Goal: Information Seeking & Learning: Learn about a topic

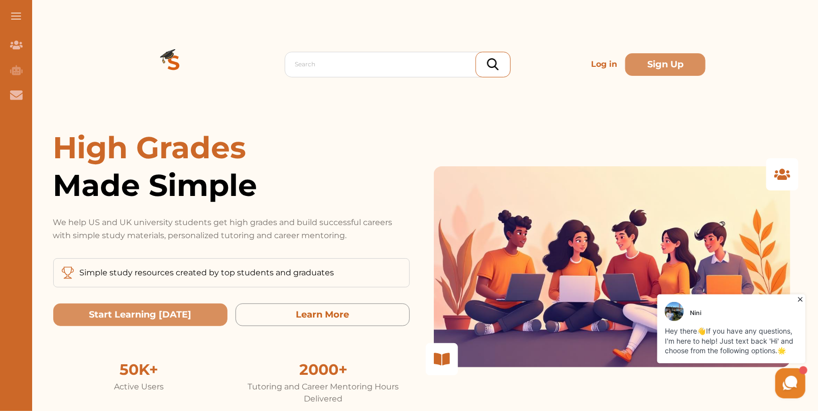
click at [799, 297] on icon at bounding box center [800, 299] width 10 height 10
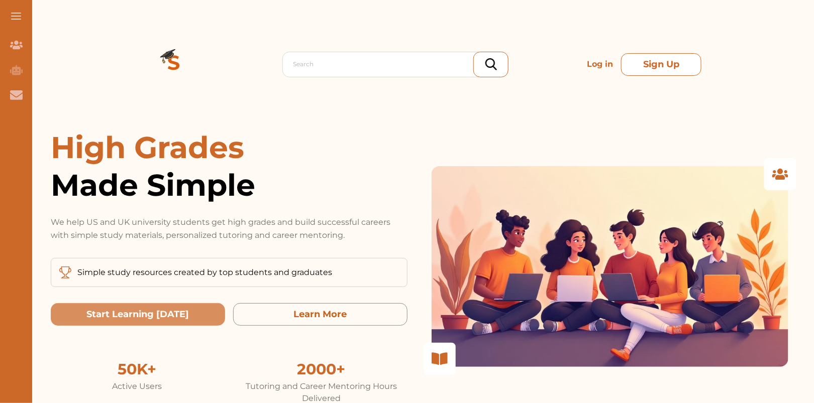
click at [668, 63] on button "Sign Up" at bounding box center [661, 64] width 80 height 23
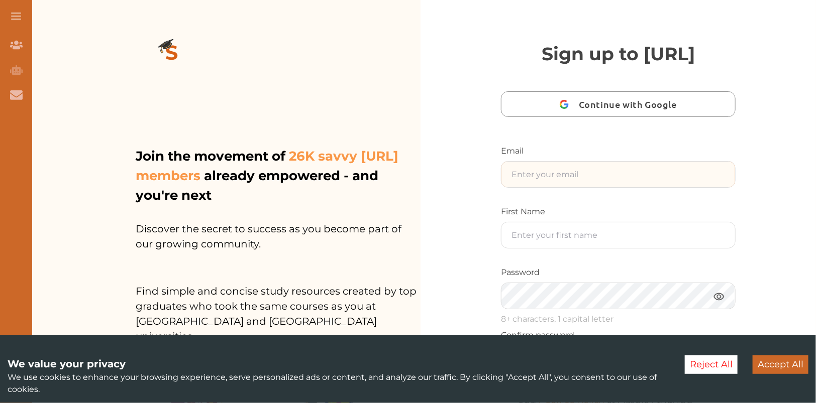
click at [605, 187] on input "text" at bounding box center [618, 175] width 234 height 26
type input "nini.studycrowd.ai192u310@studycrowd.ai"
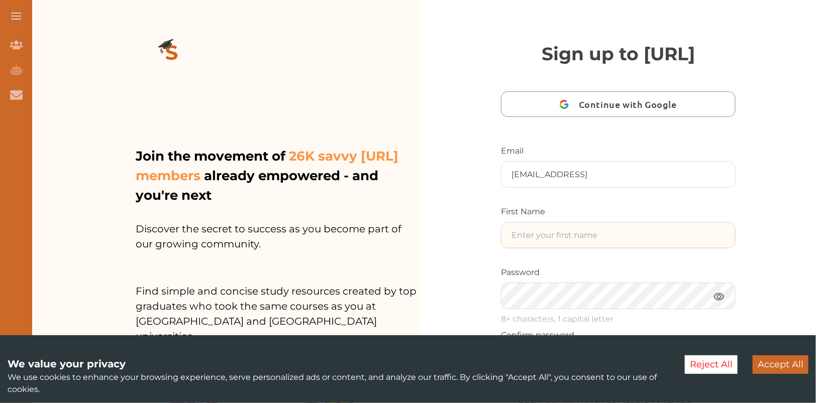
click at [580, 248] on input "text" at bounding box center [618, 236] width 234 height 26
type input "Ninii"
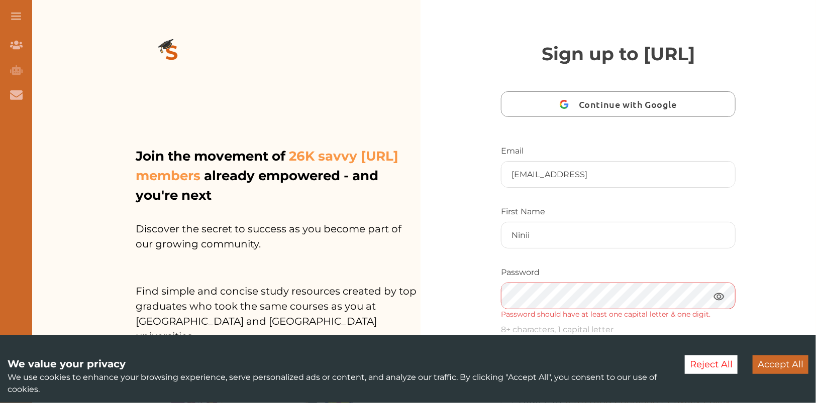
click at [719, 303] on img at bounding box center [719, 296] width 12 height 13
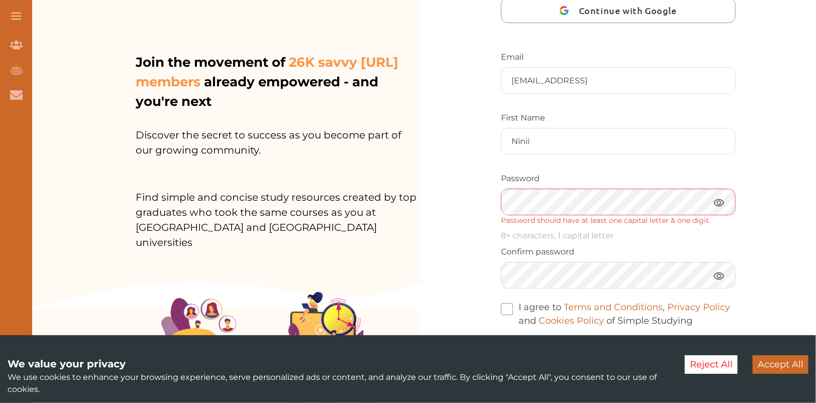
scroll to position [96, 0]
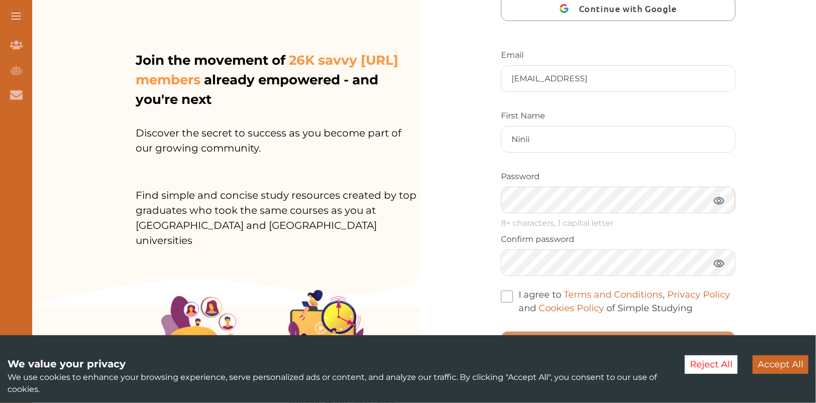
click at [472, 228] on div "Sign up to StudyCrowd.AI Continue with Google Email nini.studycrowd.ai192u310@s…" at bounding box center [617, 166] width 395 height 525
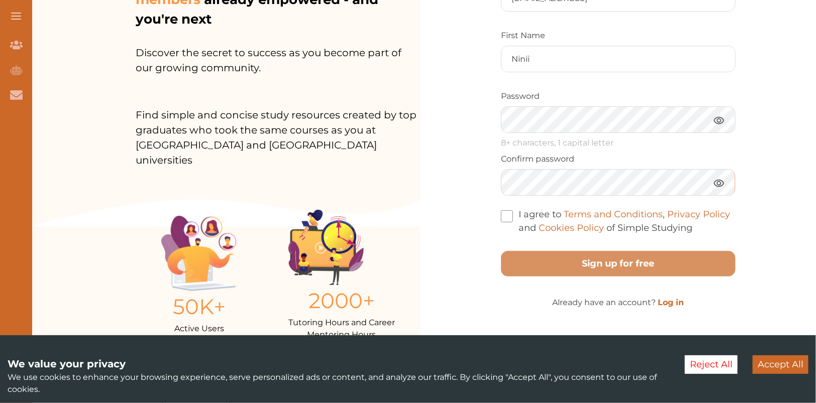
scroll to position [228, 0]
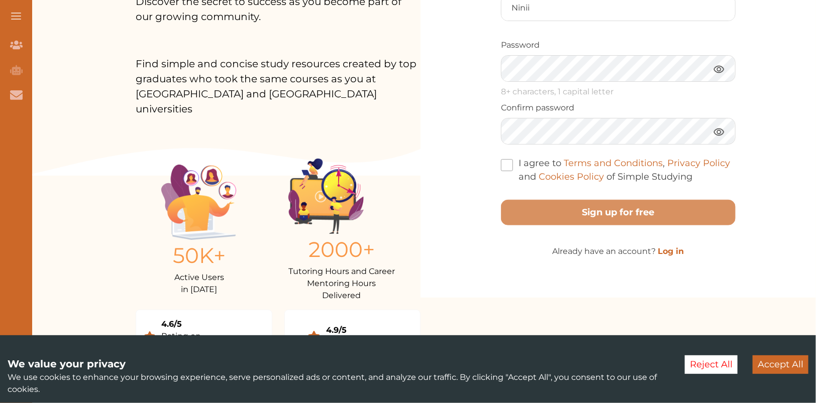
click at [503, 171] on span at bounding box center [507, 165] width 12 height 12
click at [692, 170] on input "I agree to Terms and Conditions , Privacy Policy and Cookies Policy of Simple S…" at bounding box center [692, 170] width 0 height 0
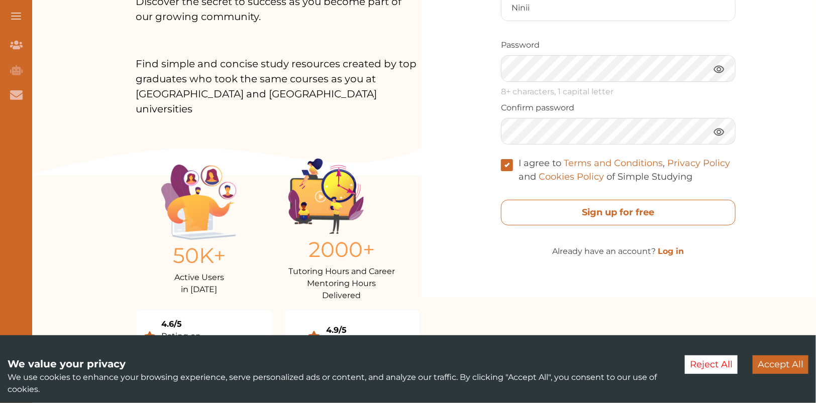
click at [541, 226] on free "Sign up for free" at bounding box center [618, 213] width 235 height 26
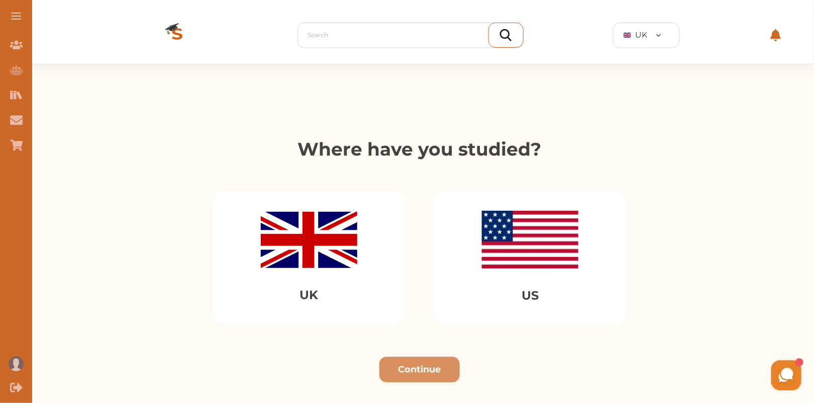
drag, startPoint x: 298, startPoint y: 209, endPoint x: 309, endPoint y: 214, distance: 11.5
click at [298, 209] on div "UK" at bounding box center [308, 258] width 193 height 133
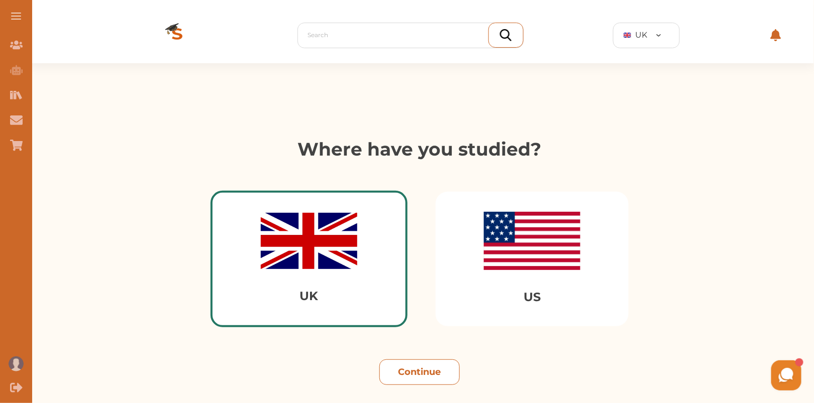
click at [434, 373] on button "Continue" at bounding box center [419, 373] width 80 height 26
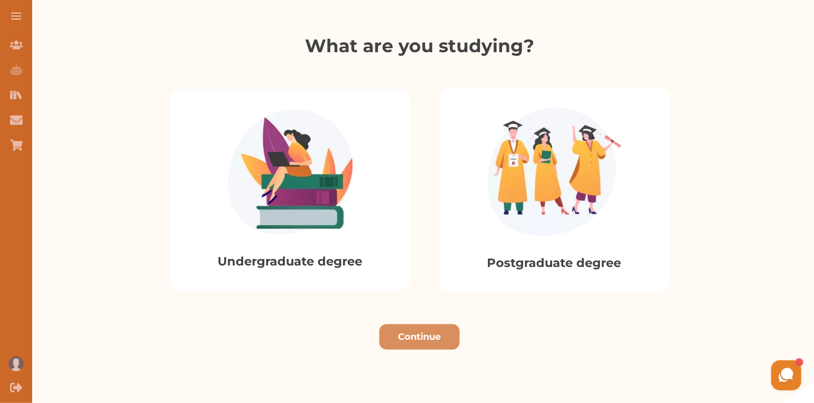
scroll to position [278, 0]
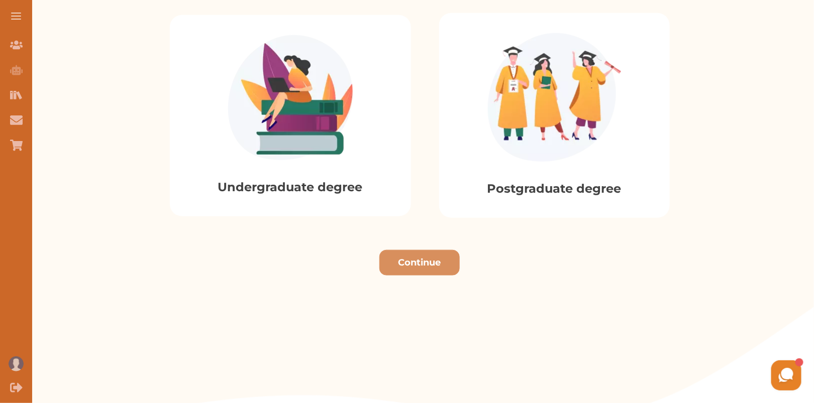
click at [336, 128] on img at bounding box center [290, 97] width 125 height 125
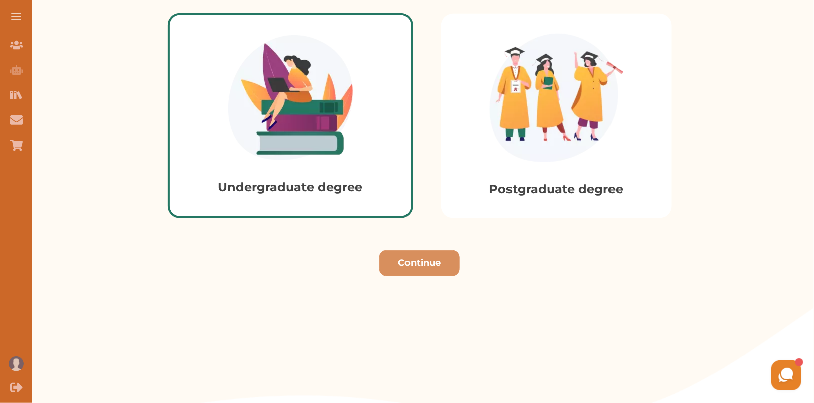
click at [394, 248] on div "Continue" at bounding box center [419, 260] width 789 height 34
click at [410, 261] on button "Continue" at bounding box center [419, 264] width 80 height 26
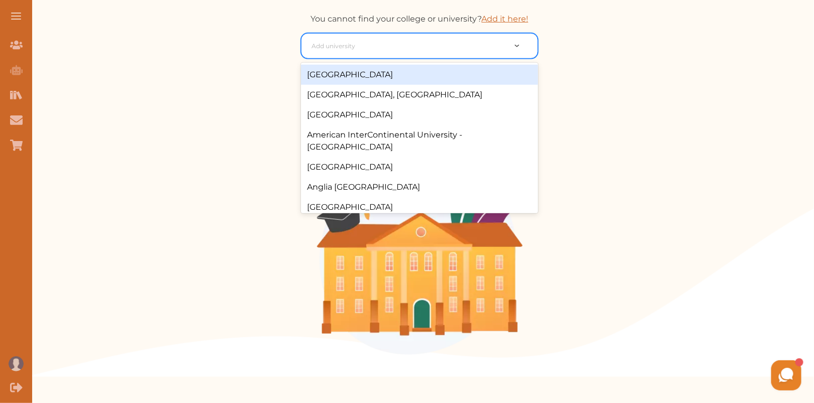
click at [418, 50] on div at bounding box center [408, 46] width 194 height 14
type input "city"
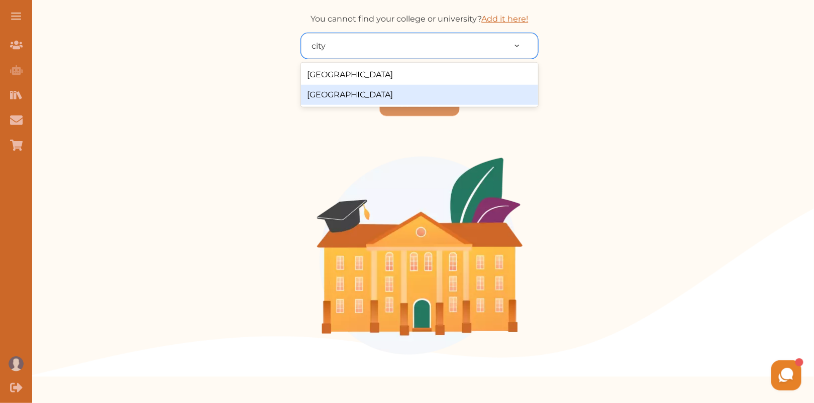
click at [408, 87] on div "[GEOGRAPHIC_DATA]" at bounding box center [419, 95] width 237 height 20
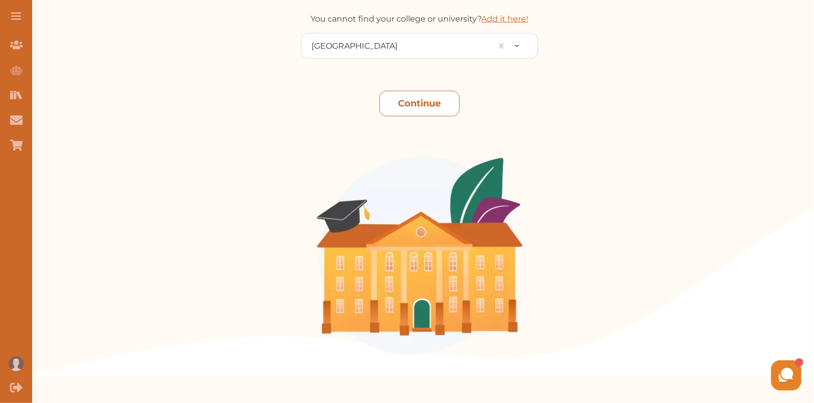
click at [415, 109] on button "Continue" at bounding box center [419, 104] width 80 height 26
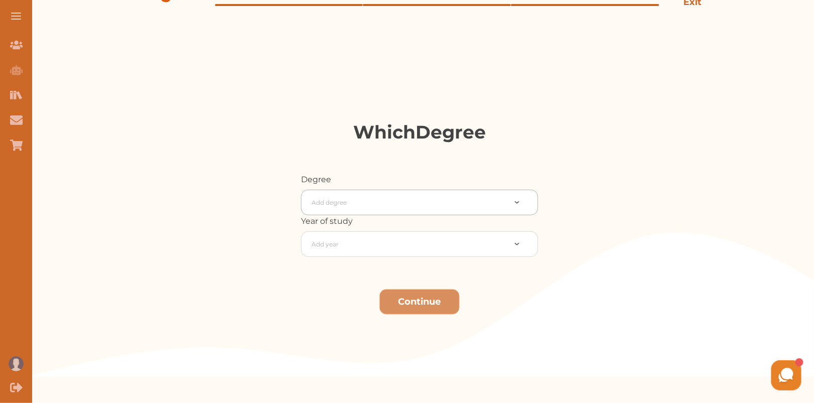
click at [345, 201] on div at bounding box center [408, 203] width 194 height 14
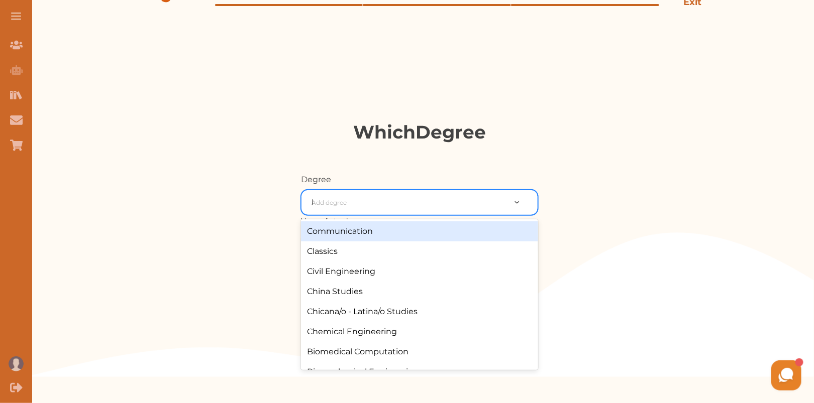
type input "law"
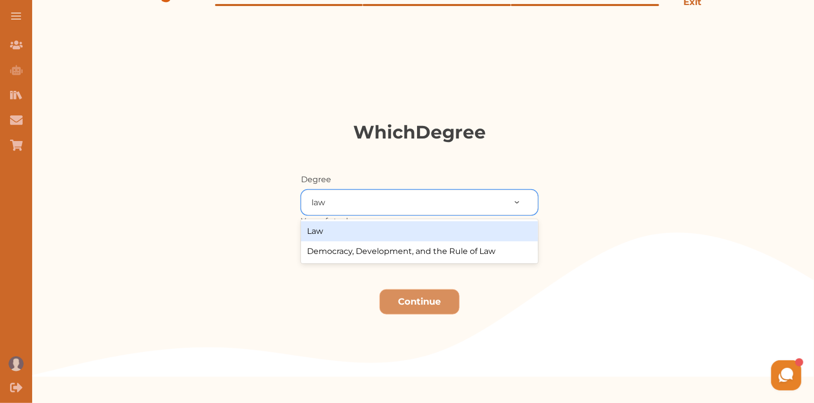
click at [344, 235] on div "Law" at bounding box center [419, 232] width 237 height 20
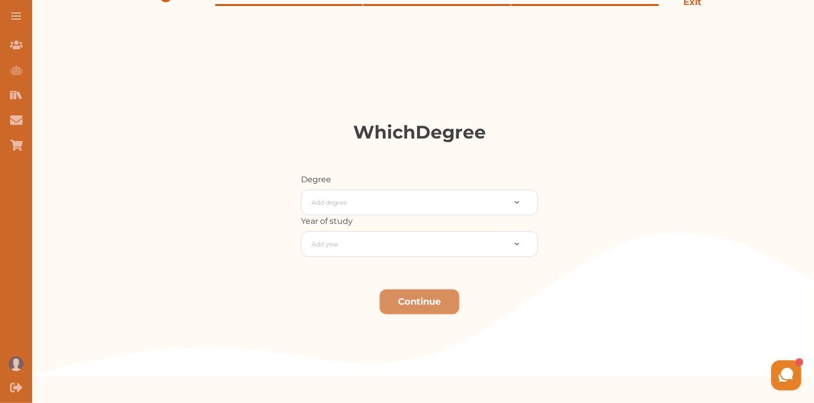
click at [365, 257] on div "Degree Add degree Year of study Add year Continue" at bounding box center [419, 275] width 789 height 203
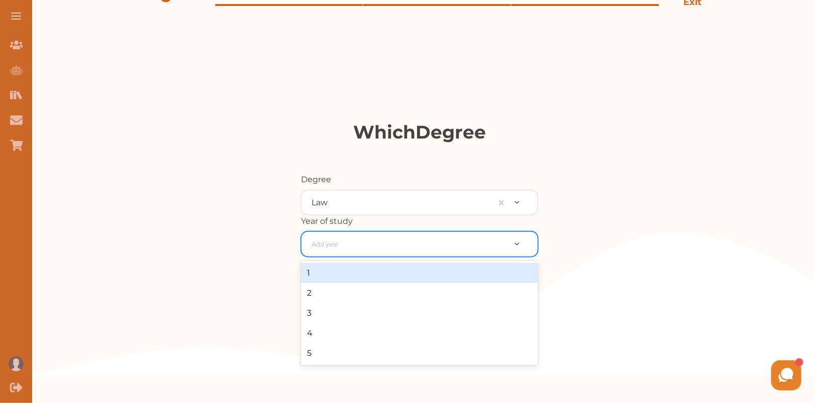
click at [362, 249] on div at bounding box center [408, 245] width 194 height 14
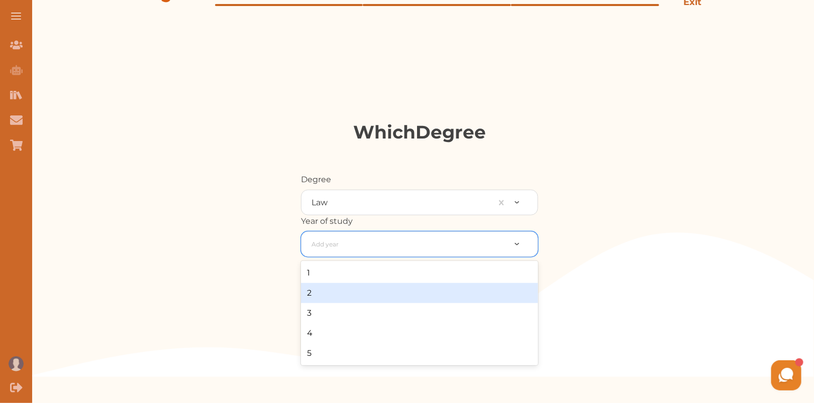
click at [363, 300] on div "2" at bounding box center [419, 293] width 237 height 20
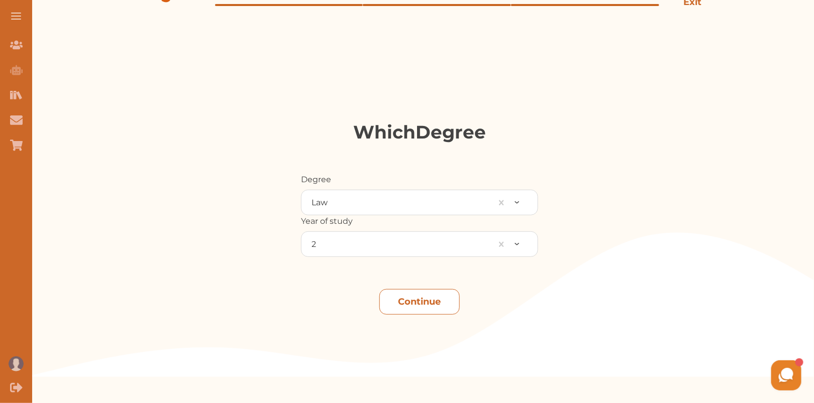
click at [416, 303] on button "Continue" at bounding box center [419, 302] width 80 height 26
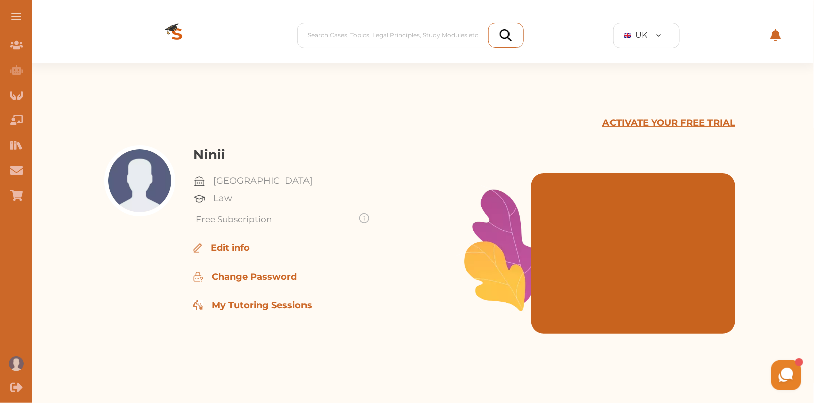
click at [675, 121] on p "ACTIVATE YOUR FREE TRIAL" at bounding box center [668, 124] width 133 height 14
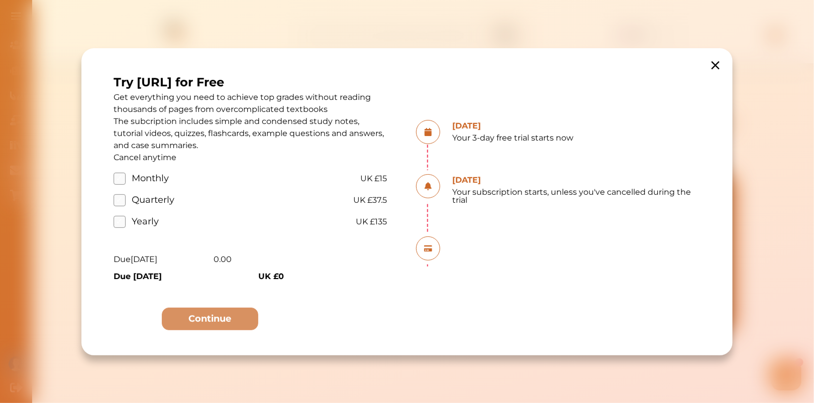
click at [115, 182] on label "Monthly" at bounding box center [137, 179] width 46 height 14
click at [0, 0] on input "Monthly" at bounding box center [0, 0] width 0 height 0
click at [207, 306] on div "Try StudyCrowd.AI for Free Get everything you need to achieve top grades withou…" at bounding box center [250, 201] width 273 height 257
click at [212, 319] on button "Continue" at bounding box center [210, 319] width 96 height 23
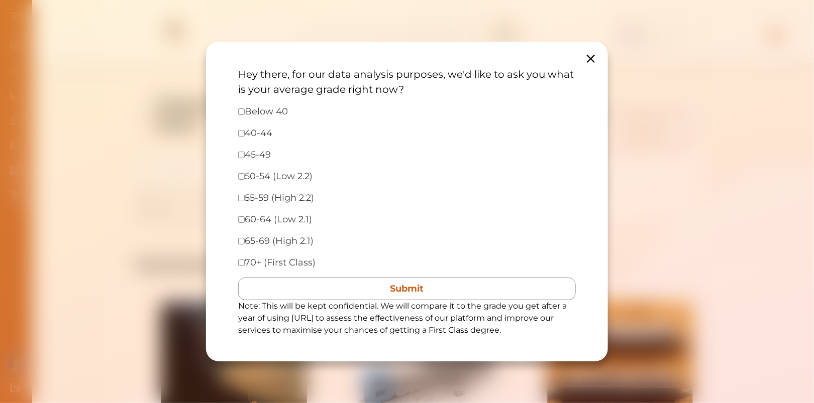
click at [241, 215] on div "60-64 (Low 2.1)" at bounding box center [407, 220] width 338 height 14
click at [242, 217] on input "checkbox" at bounding box center [241, 220] width 7 height 7
checkbox input "true"
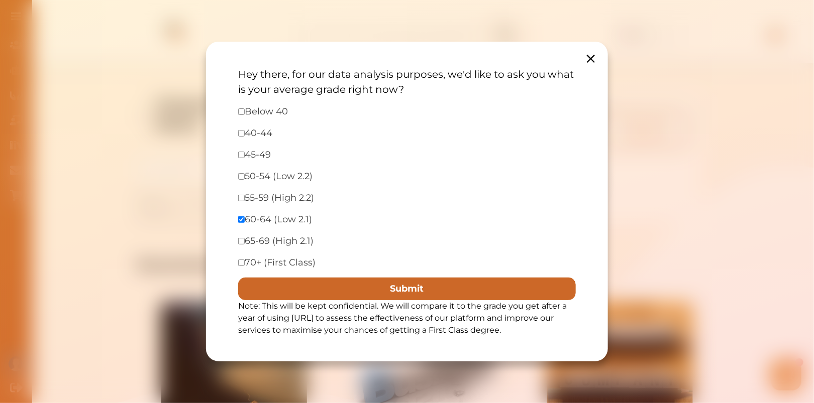
click at [391, 281] on button "Submit" at bounding box center [407, 289] width 338 height 23
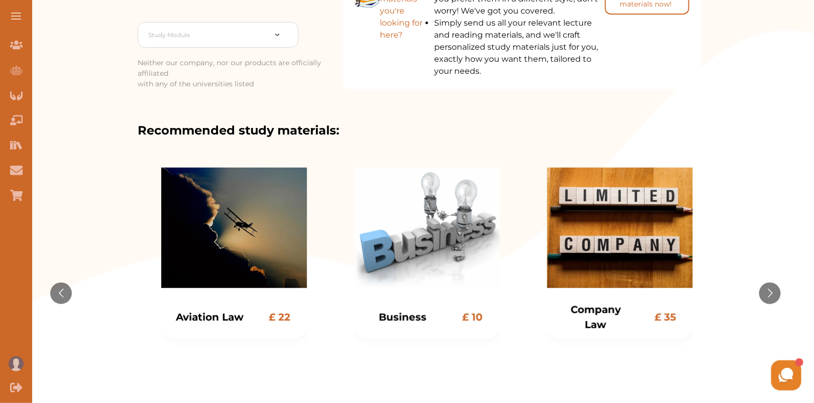
scroll to position [136, 0]
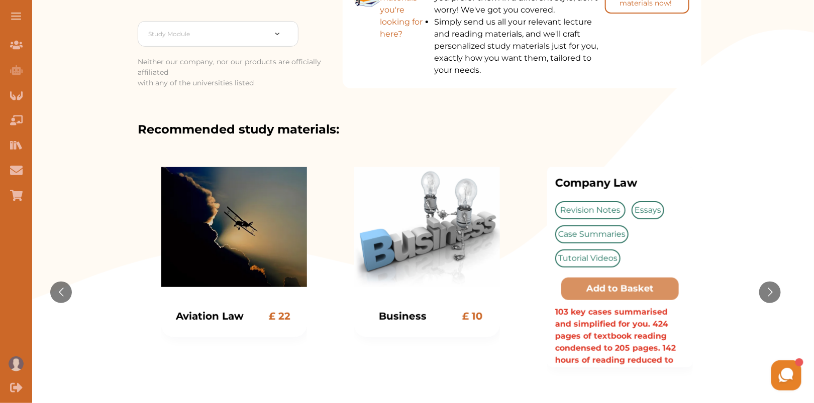
click at [599, 228] on div "Company Law £ 35 Company Law Revision Notes Essays Case Summaries Tutorial Vide…" at bounding box center [620, 292] width 146 height 251
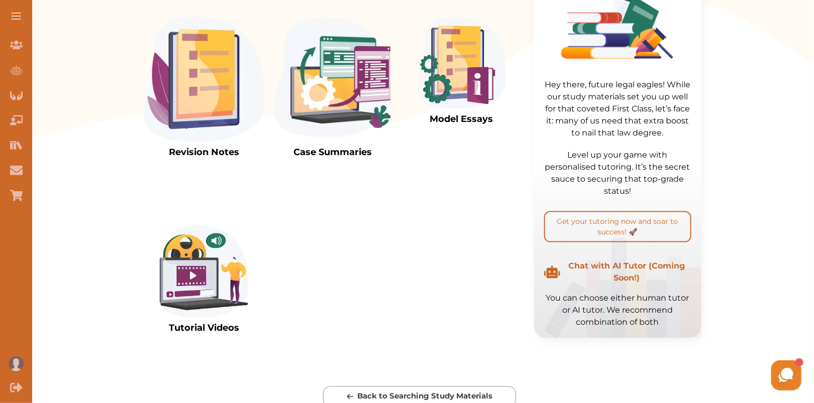
scroll to position [392, 0]
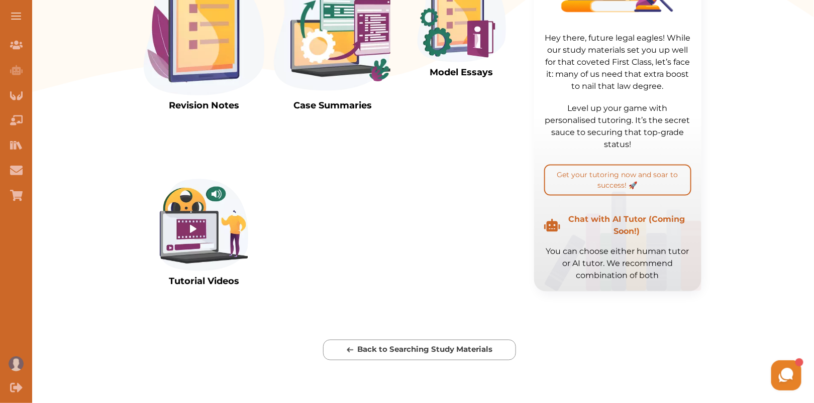
click at [218, 10] on img at bounding box center [204, 32] width 121 height 125
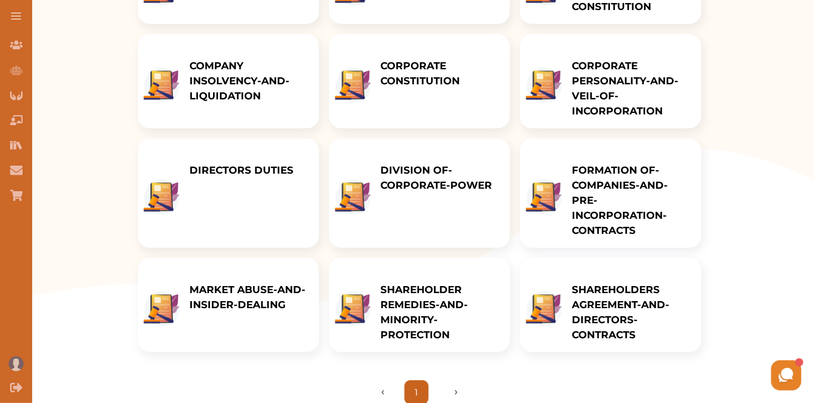
scroll to position [248, 0]
click at [417, 73] on p "CORPORATE CONSTITUTION" at bounding box center [441, 74] width 120 height 30
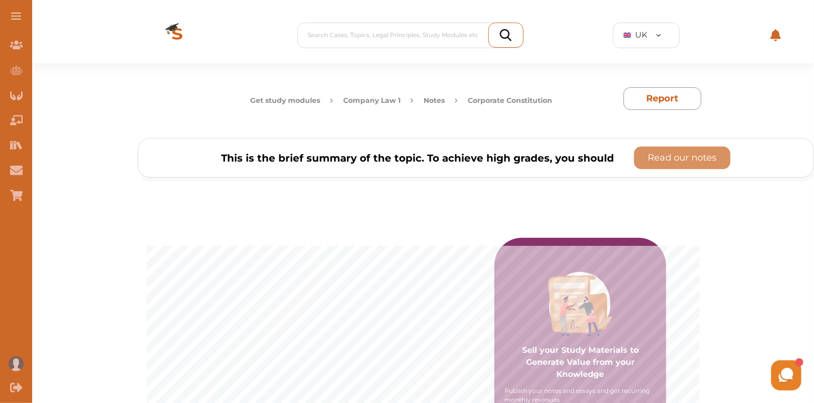
scroll to position [2, 0]
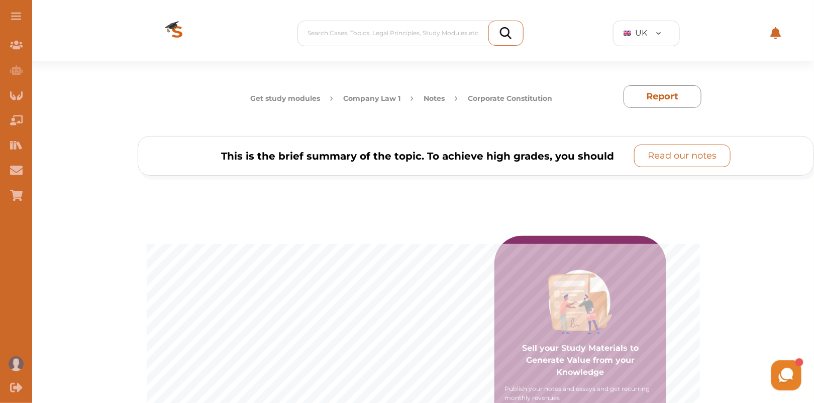
click at [677, 149] on p "Read our notes" at bounding box center [682, 156] width 69 height 14
click at [538, 240] on button "Not Now" at bounding box center [497, 244] width 161 height 20
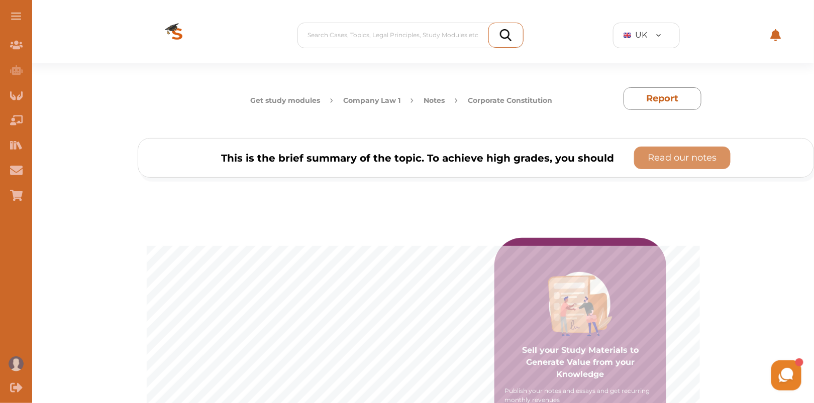
click at [176, 35] on img at bounding box center [177, 35] width 80 height 56
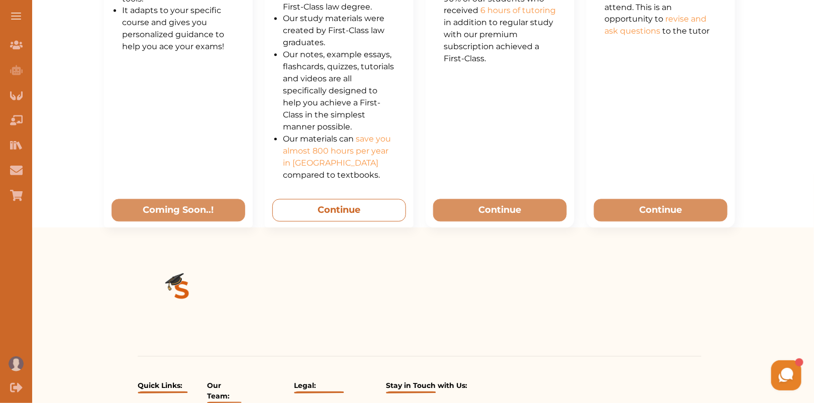
click at [324, 207] on button "Continue" at bounding box center [339, 210] width 134 height 23
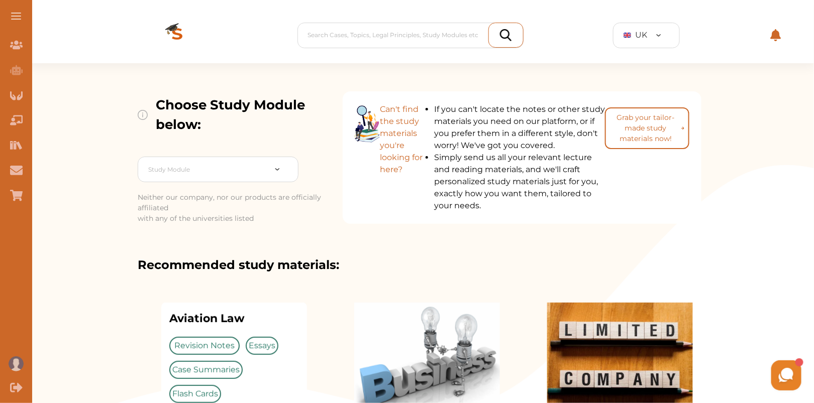
click at [267, 307] on div "Aviation Law Revision Notes Essays Case Summaries Flash Cards Add to Basket 520…" at bounding box center [234, 402] width 146 height 201
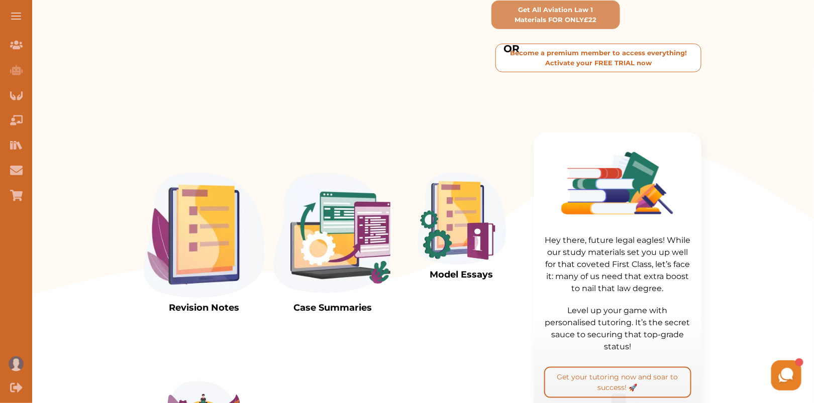
scroll to position [294, 0]
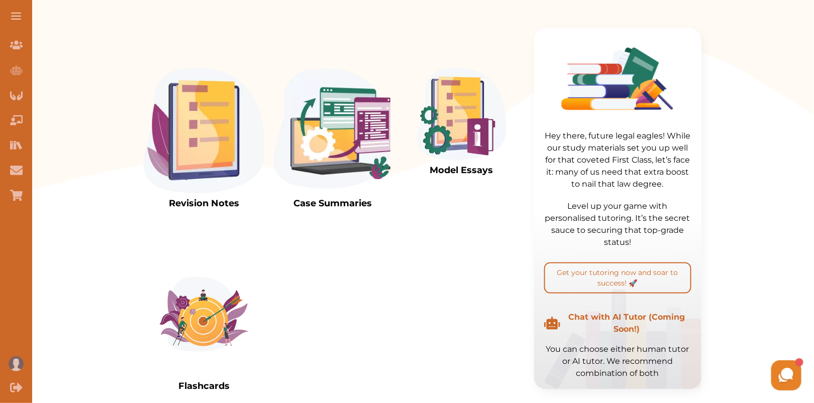
click at [197, 145] on img at bounding box center [204, 130] width 121 height 125
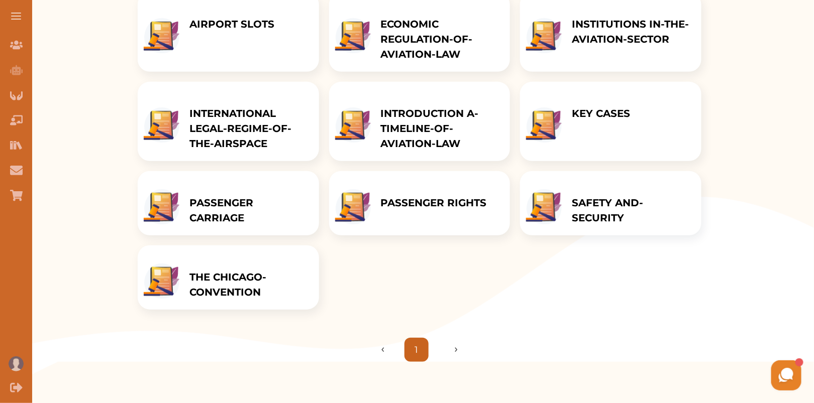
scroll to position [195, 0]
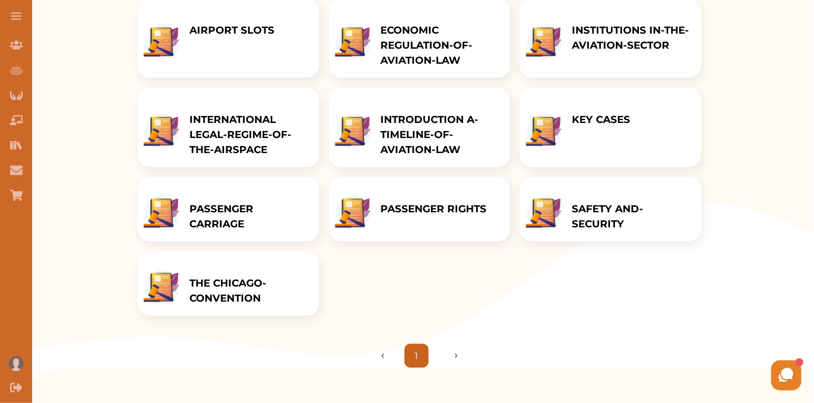
click at [447, 44] on p "ECONOMIC REGULATION-OF-AVIATION-LAW" at bounding box center [441, 45] width 120 height 45
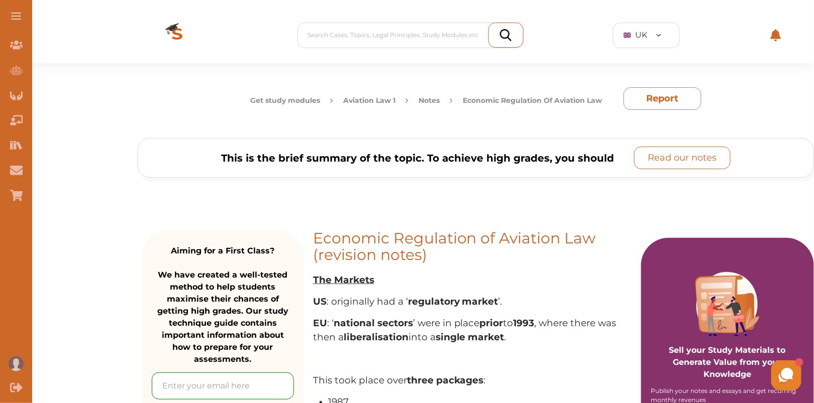
click at [689, 154] on p "Read our notes" at bounding box center [682, 158] width 69 height 14
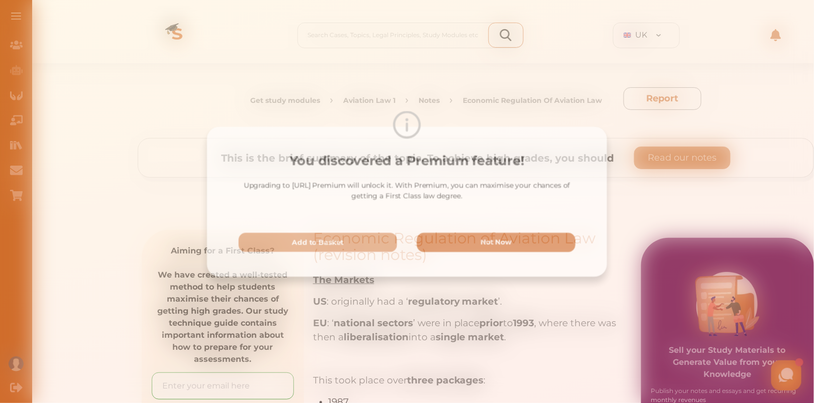
click at [509, 247] on p "Not Now" at bounding box center [498, 243] width 32 height 11
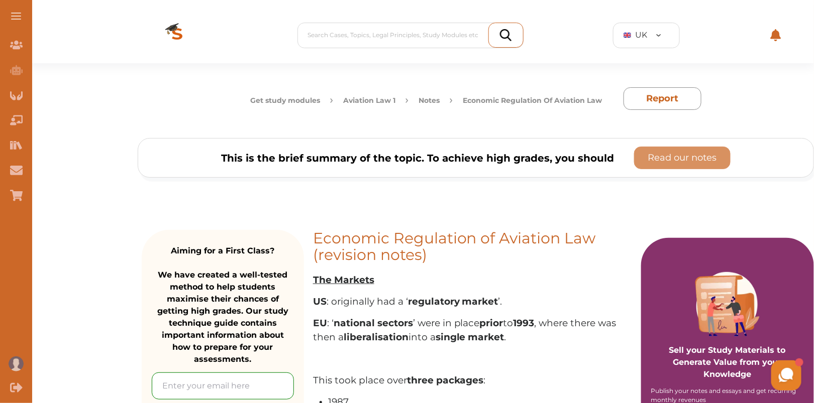
click at [174, 31] on img at bounding box center [177, 35] width 80 height 56
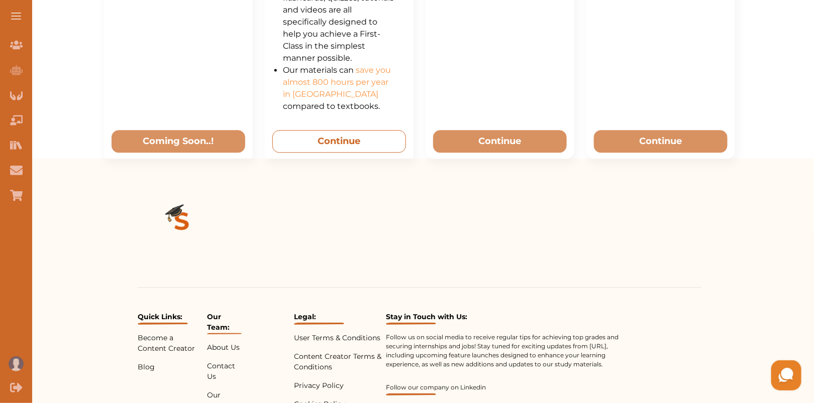
click at [338, 143] on button "Continue" at bounding box center [339, 141] width 134 height 23
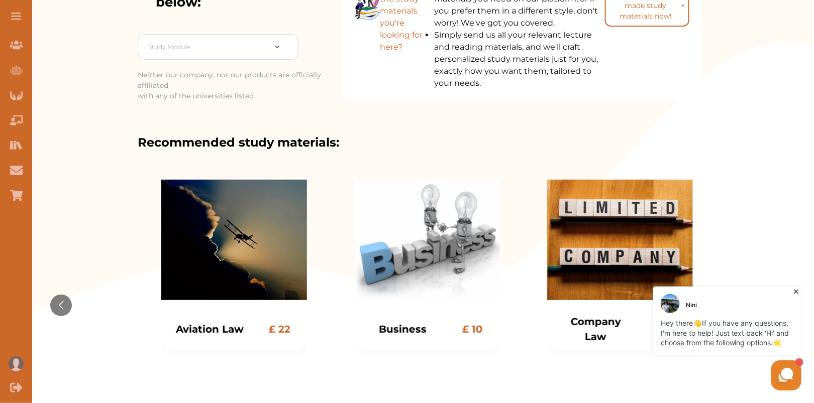
scroll to position [124, 0]
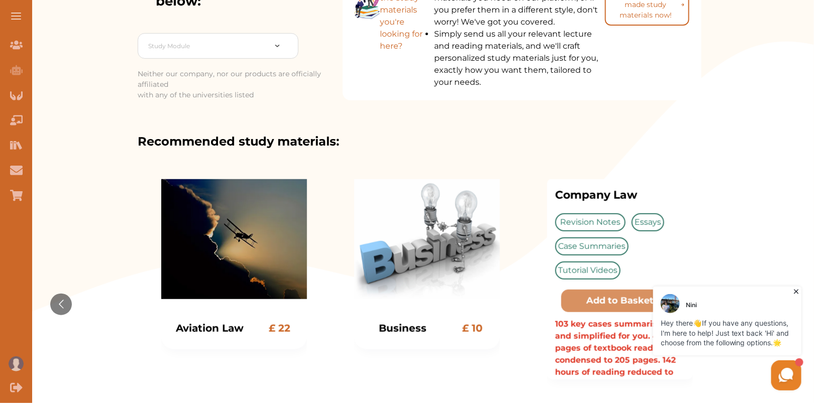
click at [647, 217] on div "Company Law £ 35 Company Law Revision Notes Essays Case Summaries Tutorial Vide…" at bounding box center [620, 304] width 146 height 251
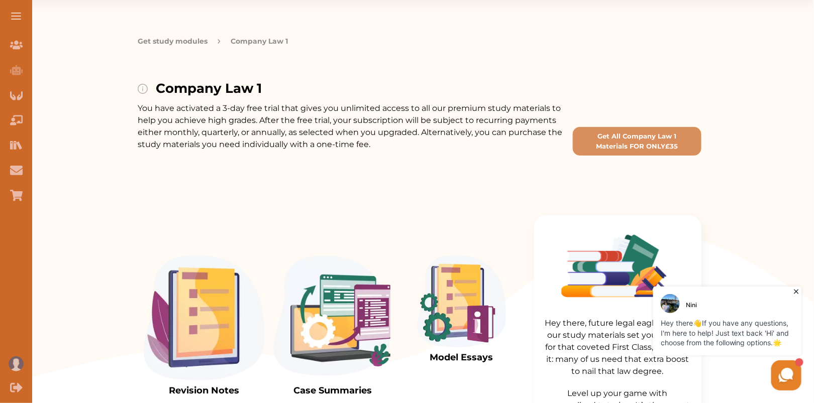
scroll to position [63, 0]
click at [210, 300] on img at bounding box center [204, 318] width 121 height 125
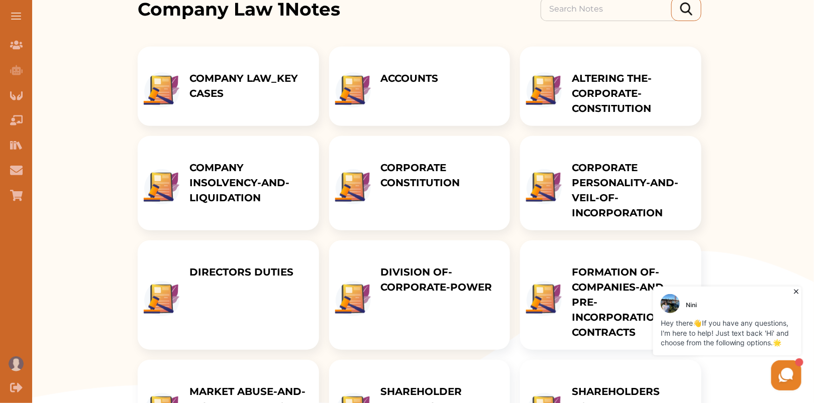
scroll to position [151, 0]
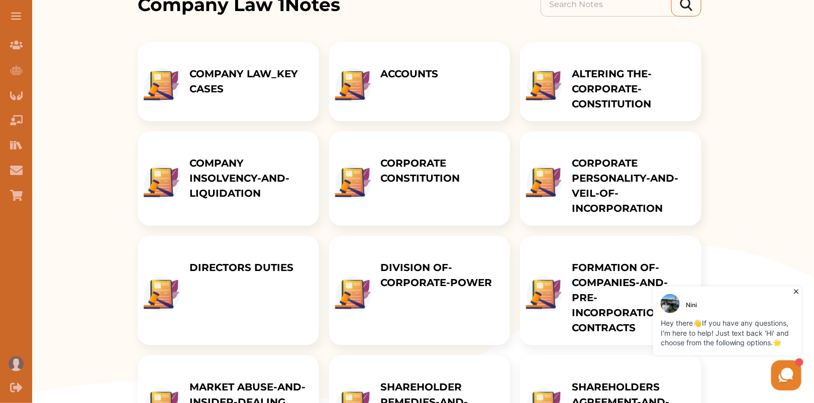
click at [423, 174] on p "CORPORATE CONSTITUTION" at bounding box center [441, 171] width 120 height 30
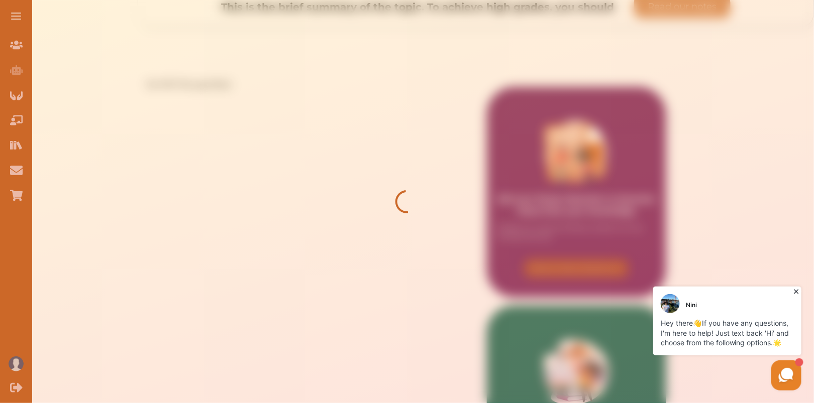
click at [795, 292] on icon at bounding box center [795, 291] width 5 height 5
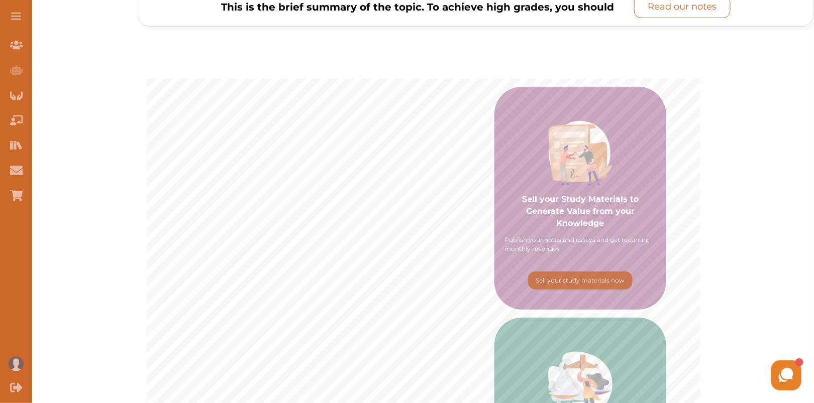
click at [678, 8] on p "Read our notes" at bounding box center [682, 7] width 69 height 14
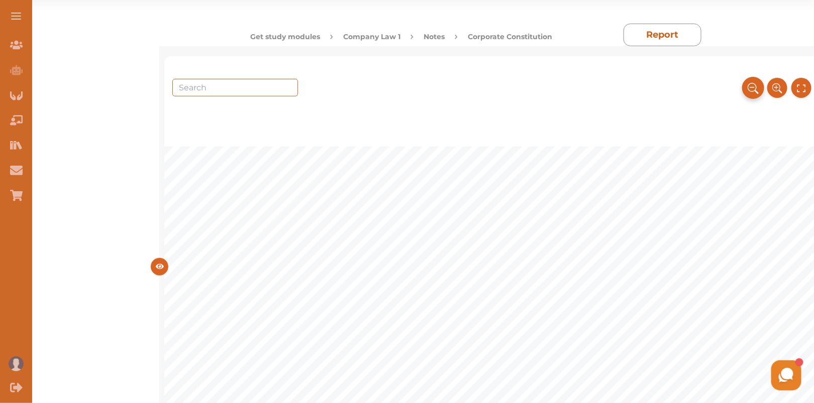
click at [754, 85] on icon at bounding box center [751, 87] width 9 height 9
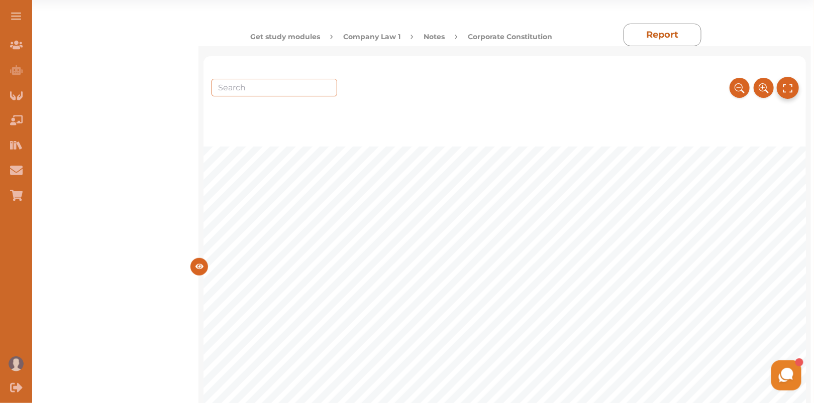
click at [785, 87] on icon at bounding box center [787, 88] width 11 height 17
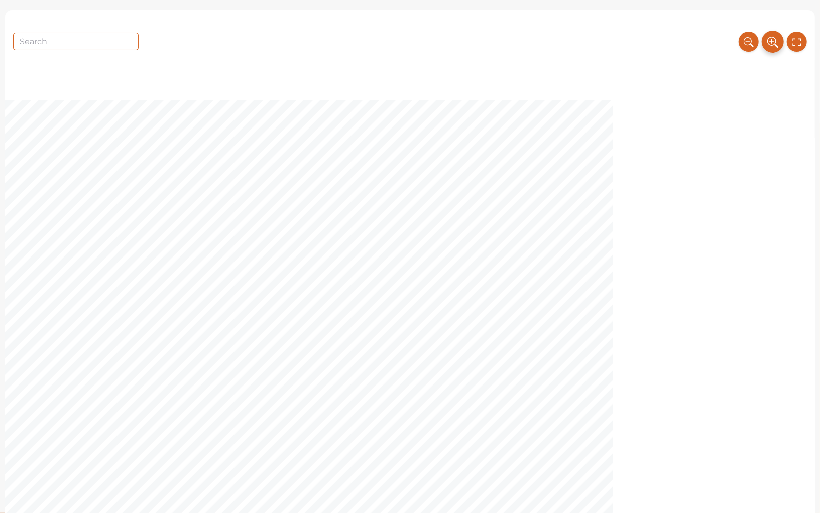
click at [768, 43] on icon at bounding box center [773, 42] width 11 height 17
click at [768, 43] on icon at bounding box center [772, 41] width 9 height 9
click at [793, 43] on icon at bounding box center [797, 42] width 11 height 17
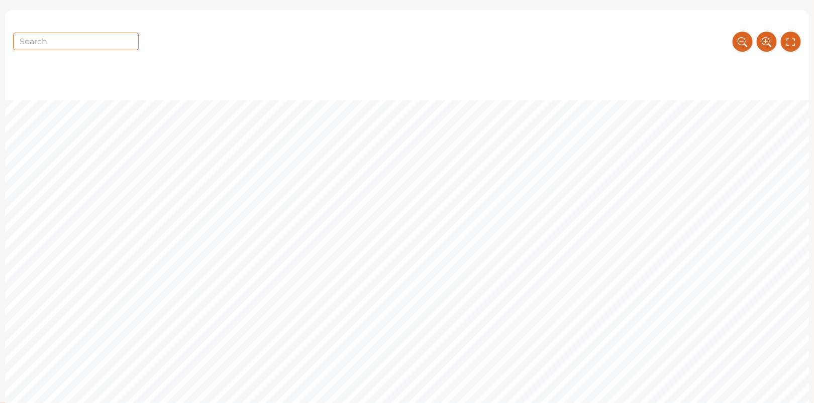
scroll to position [0, 0]
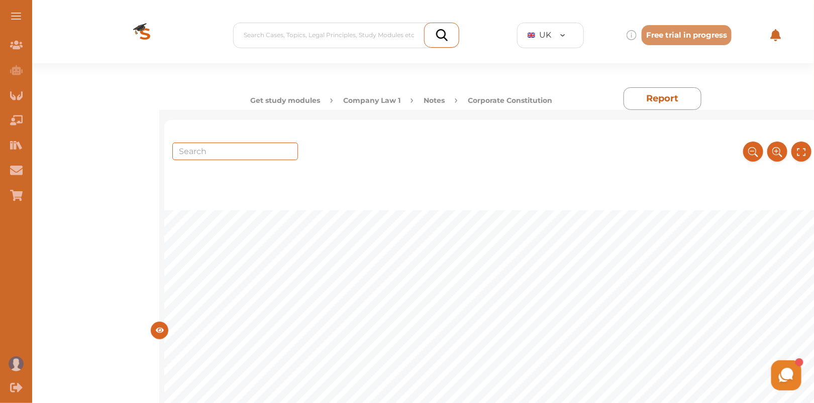
click at [374, 98] on button "Company Law 1" at bounding box center [371, 100] width 57 height 11
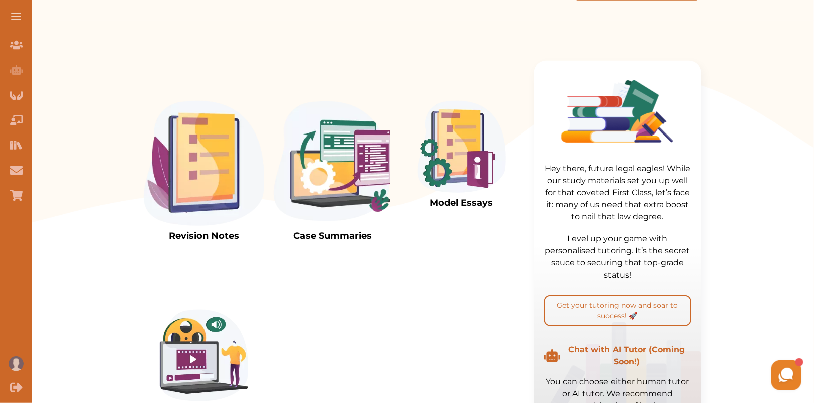
scroll to position [233, 0]
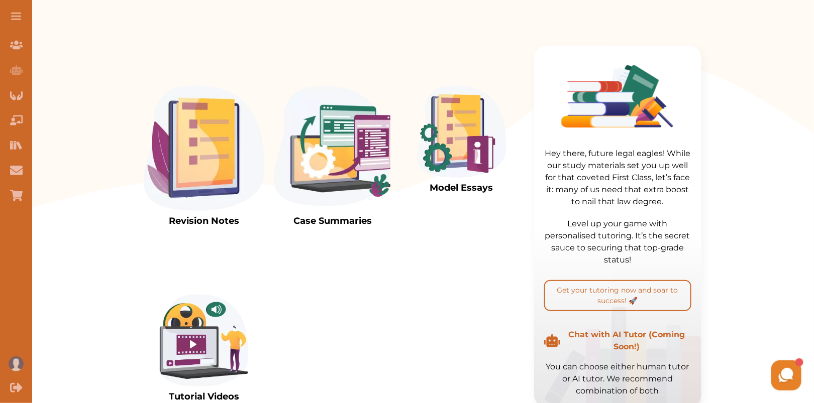
click at [460, 140] on img at bounding box center [461, 132] width 88 height 92
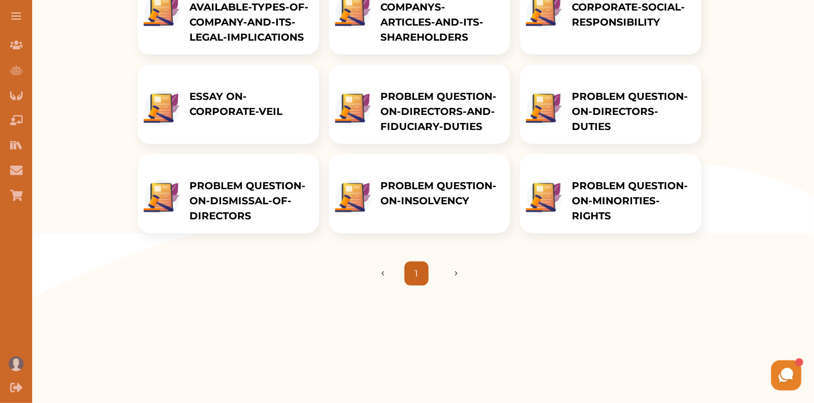
click at [413, 199] on p "PROBLEM QUESTION-ON-INSOLVENCY" at bounding box center [441, 193] width 120 height 30
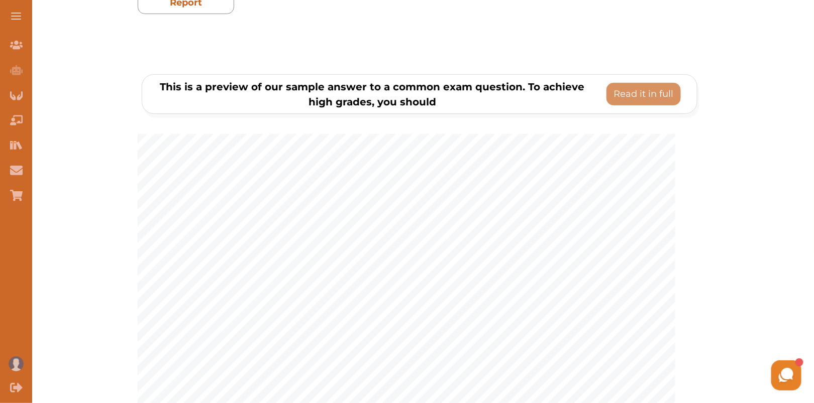
scroll to position [126, 0]
click at [640, 93] on p "Read it in full" at bounding box center [643, 95] width 60 height 14
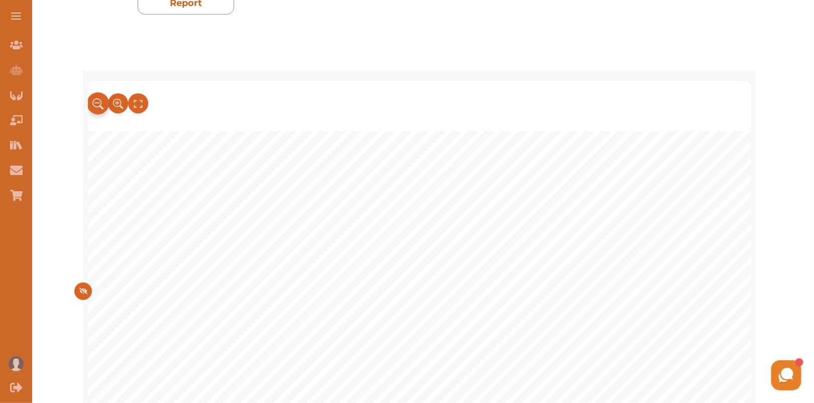
click at [96, 96] on icon at bounding box center [97, 104] width 11 height 17
click at [114, 96] on icon at bounding box center [118, 104] width 11 height 17
click at [136, 113] on button at bounding box center [138, 103] width 22 height 22
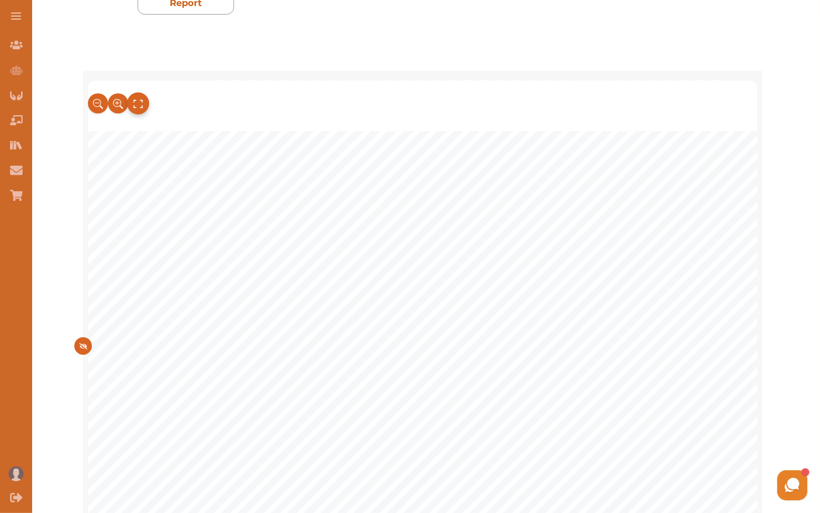
click at [134, 100] on icon at bounding box center [138, 104] width 9 height 9
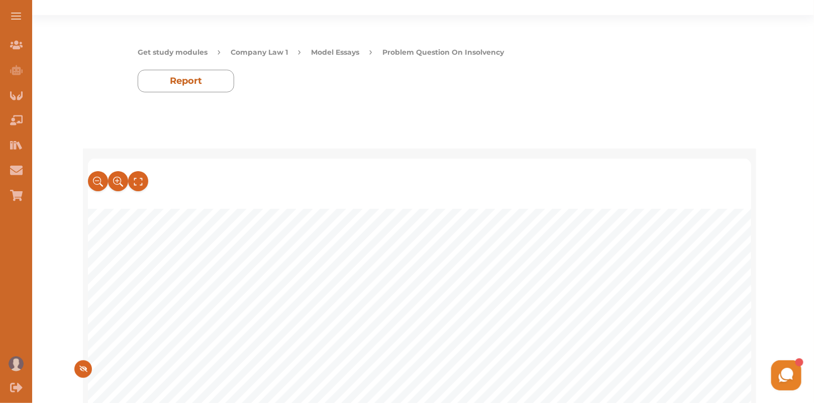
scroll to position [0, 0]
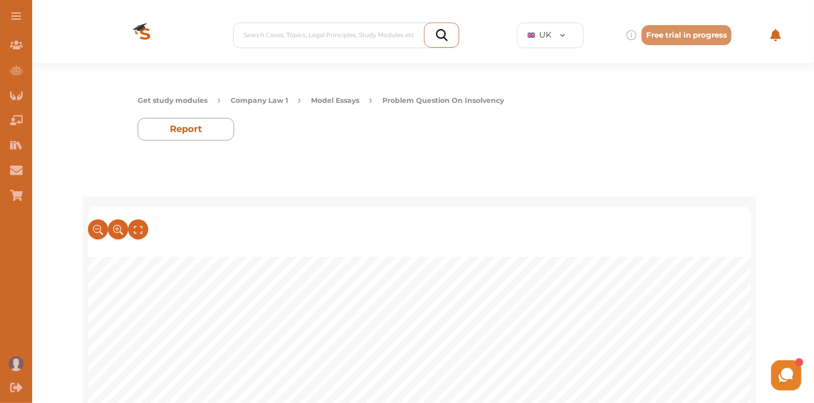
click at [268, 99] on button "Company Law 1" at bounding box center [259, 100] width 57 height 11
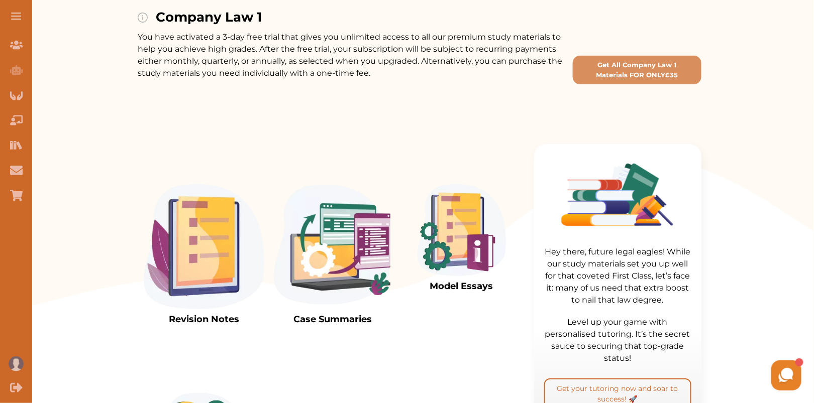
scroll to position [48, 0]
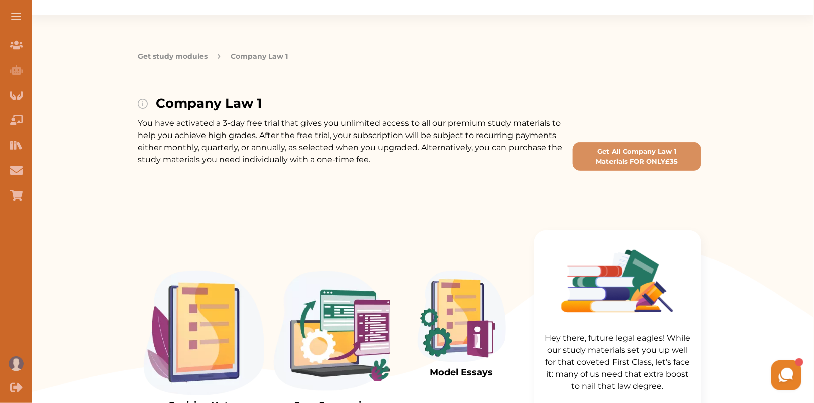
click at [191, 55] on button "Get study modules" at bounding box center [173, 56] width 70 height 11
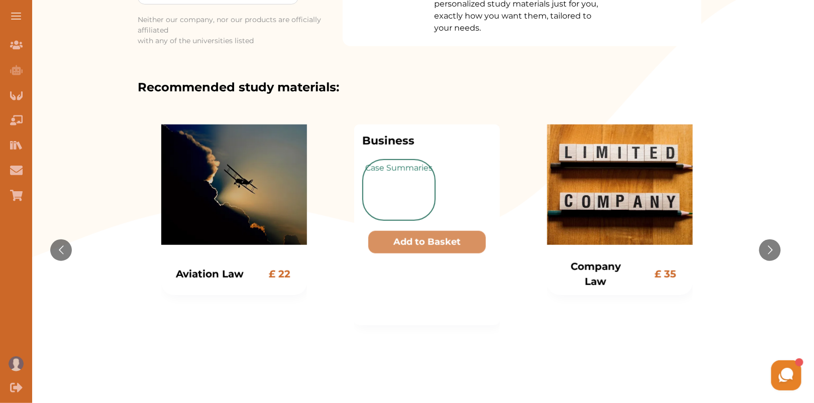
scroll to position [179, 0]
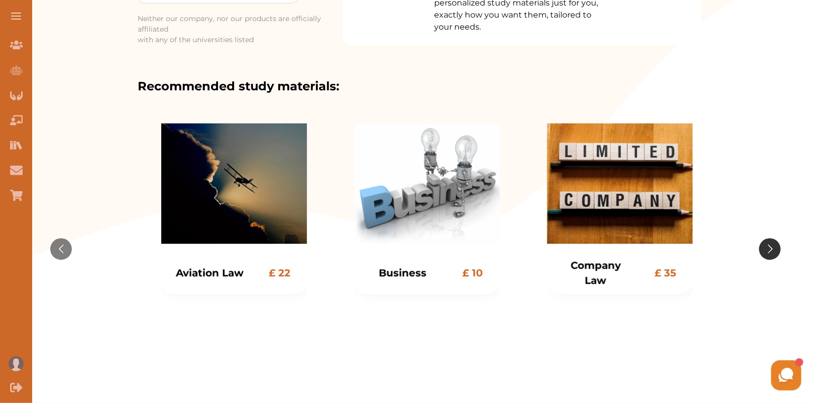
click at [772, 246] on button "Go to next slide" at bounding box center [770, 250] width 22 height 22
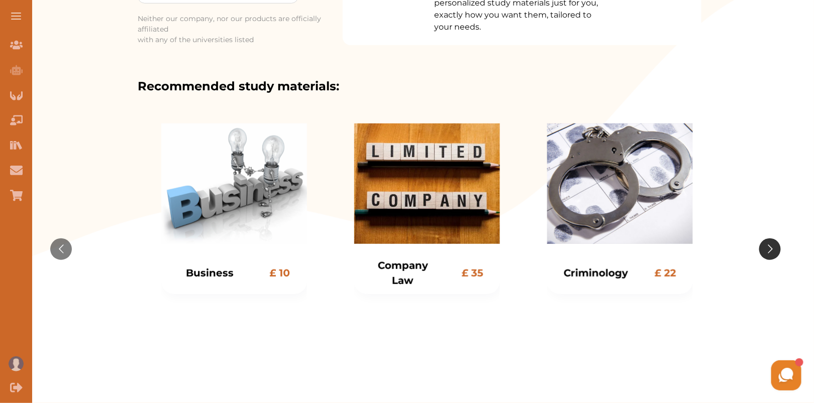
click at [772, 246] on button "Go to next slide" at bounding box center [770, 250] width 22 height 22
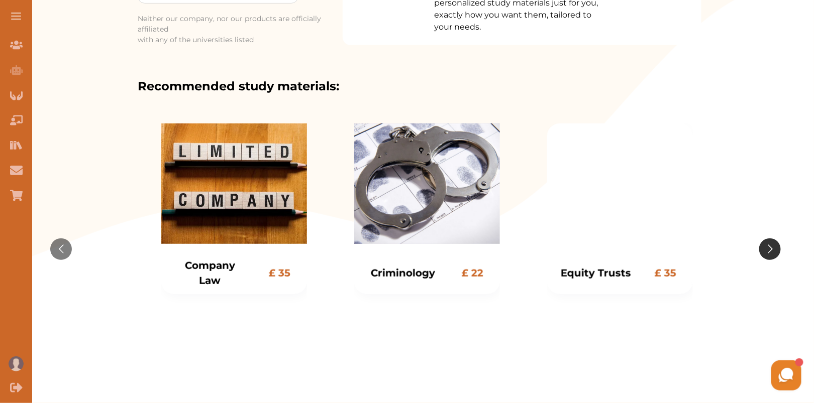
click at [772, 246] on button "Go to next slide" at bounding box center [770, 250] width 22 height 22
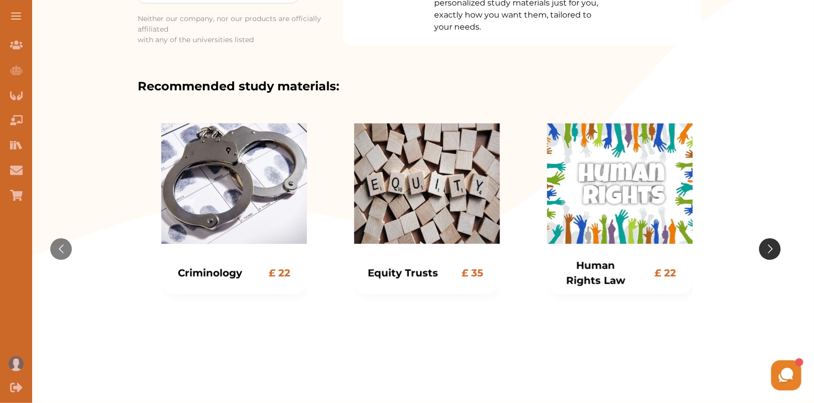
click at [772, 246] on button "Go to next slide" at bounding box center [770, 250] width 22 height 22
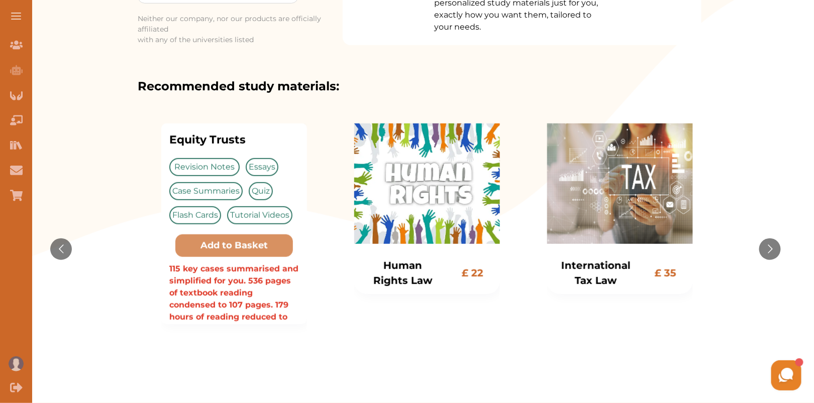
click at [258, 202] on div "Revision Notes Essays Case Summaries Quiz Flash Cards Tutorial Videos" at bounding box center [234, 191] width 130 height 66
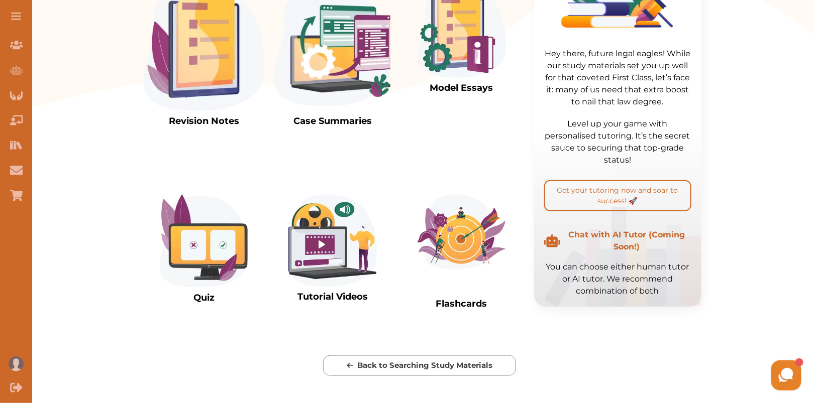
click at [489, 251] on img at bounding box center [461, 232] width 88 height 75
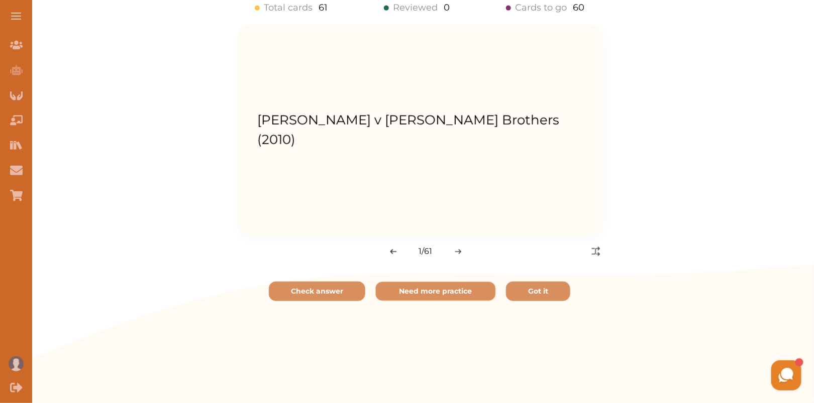
scroll to position [206, 0]
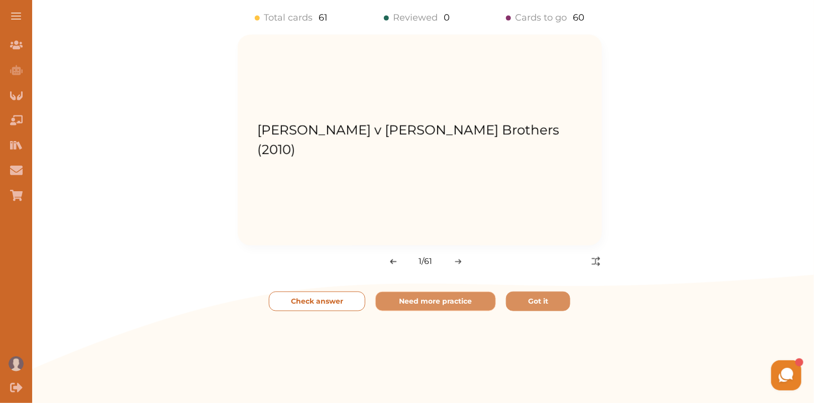
click at [315, 304] on p "Check answer" at bounding box center [317, 301] width 52 height 11
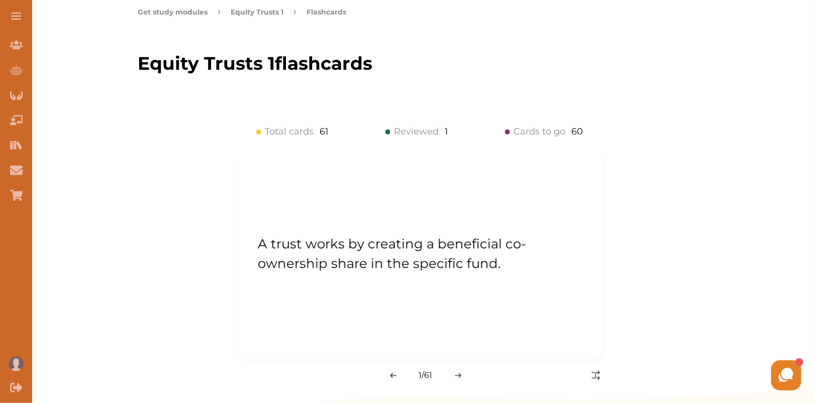
scroll to position [0, 0]
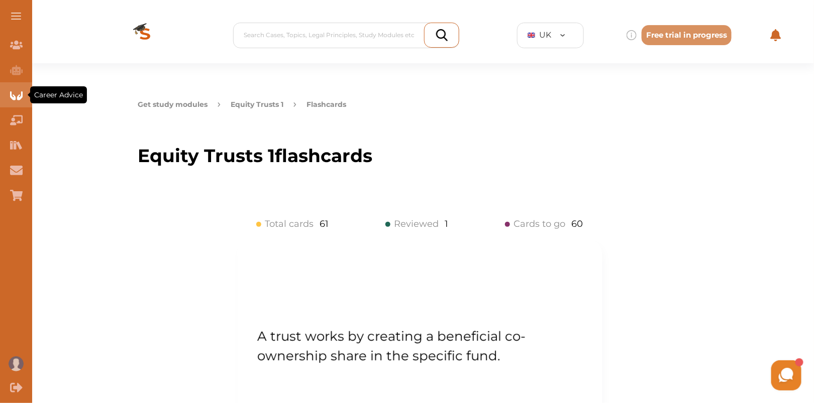
click at [25, 99] on div "Career Advice" at bounding box center [16, 94] width 32 height 25
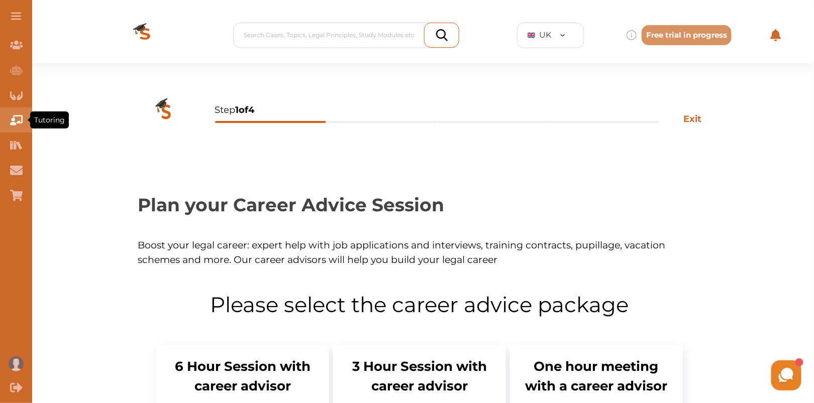
click at [17, 130] on div "Tutoring" at bounding box center [16, 120] width 32 height 25
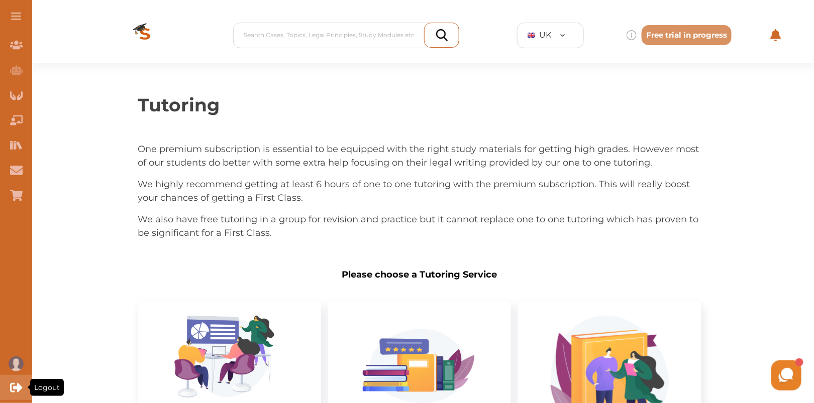
click at [4, 391] on div "Logout" at bounding box center [16, 387] width 32 height 25
